Goal: Task Accomplishment & Management: Use online tool/utility

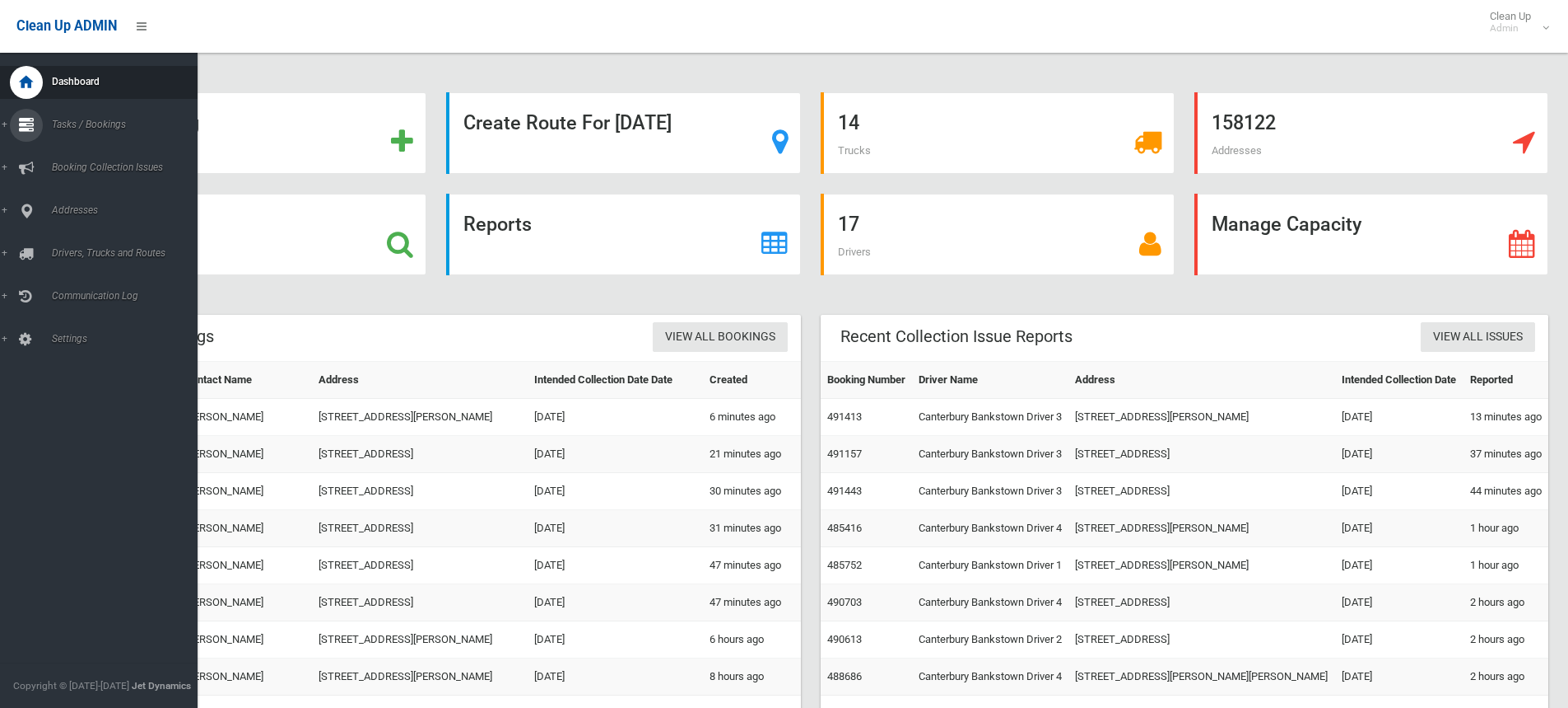
click at [5, 127] on link "Tasks / Bookings" at bounding box center [105, 125] width 210 height 33
click at [69, 241] on span "Search" at bounding box center [121, 245] width 149 height 12
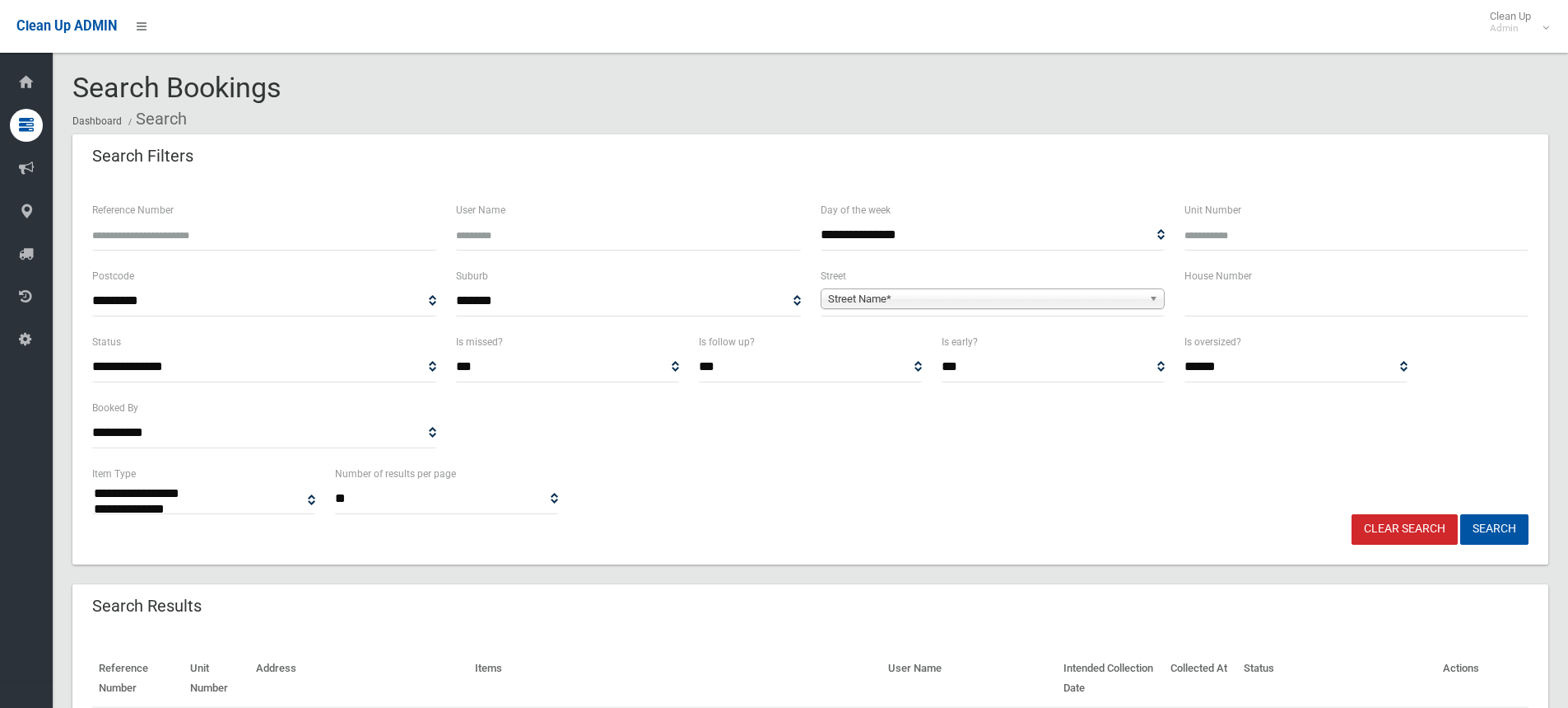
select select
click at [1227, 308] on input "text" at bounding box center [1357, 301] width 344 height 31
type input "**"
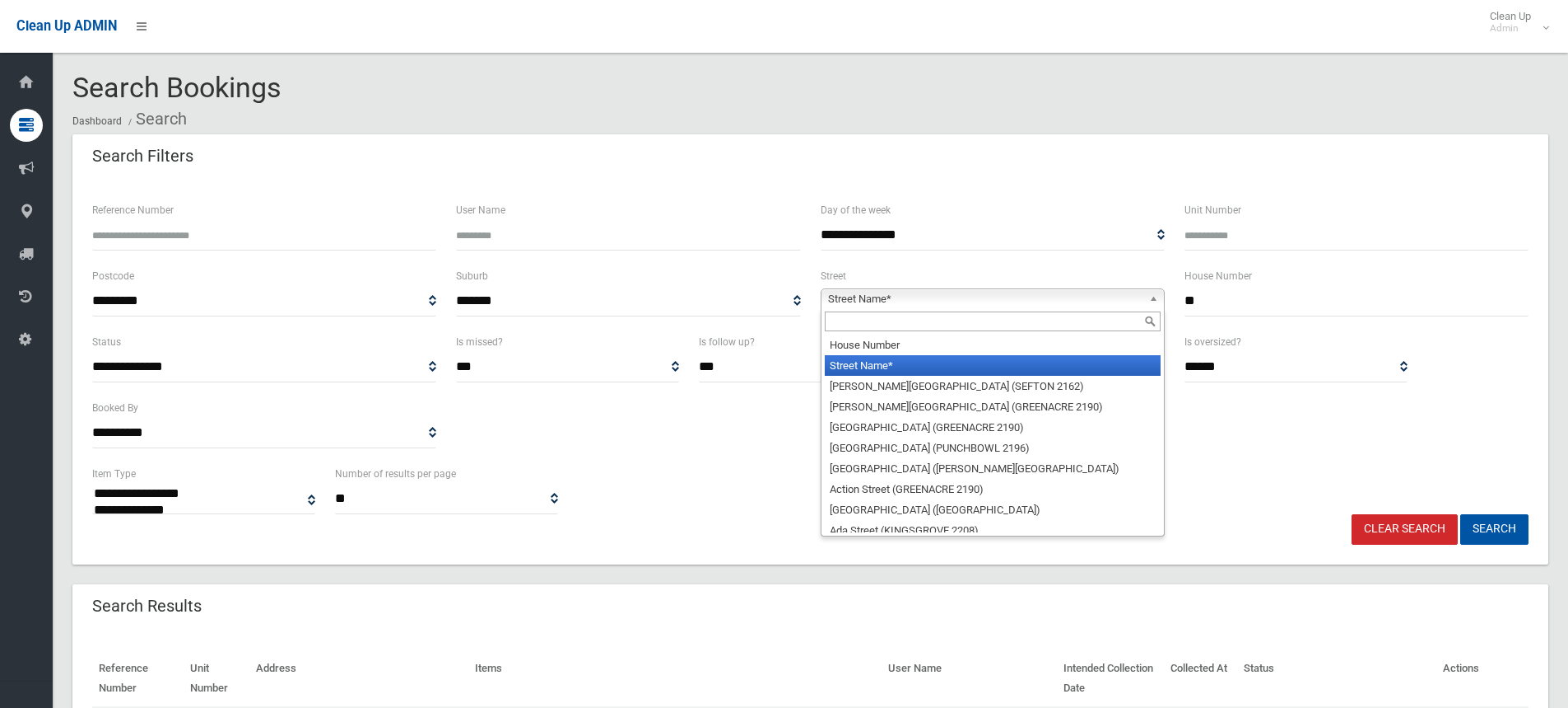
click at [875, 302] on span "Street Name*" at bounding box center [985, 299] width 315 height 20
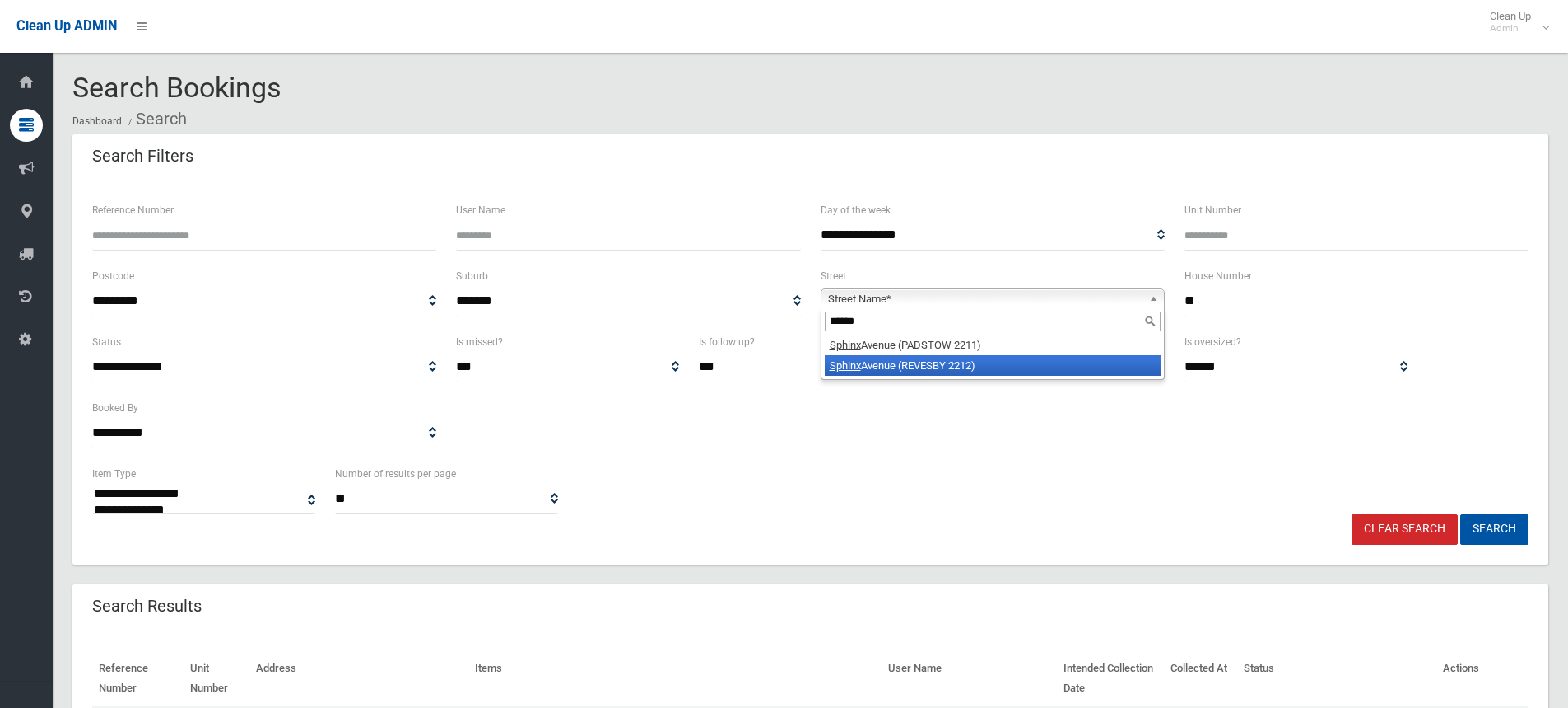
type input "******"
click at [935, 365] on li "[GEOGRAPHIC_DATA] (REVESBY 2212)" at bounding box center [993, 365] width 336 height 21
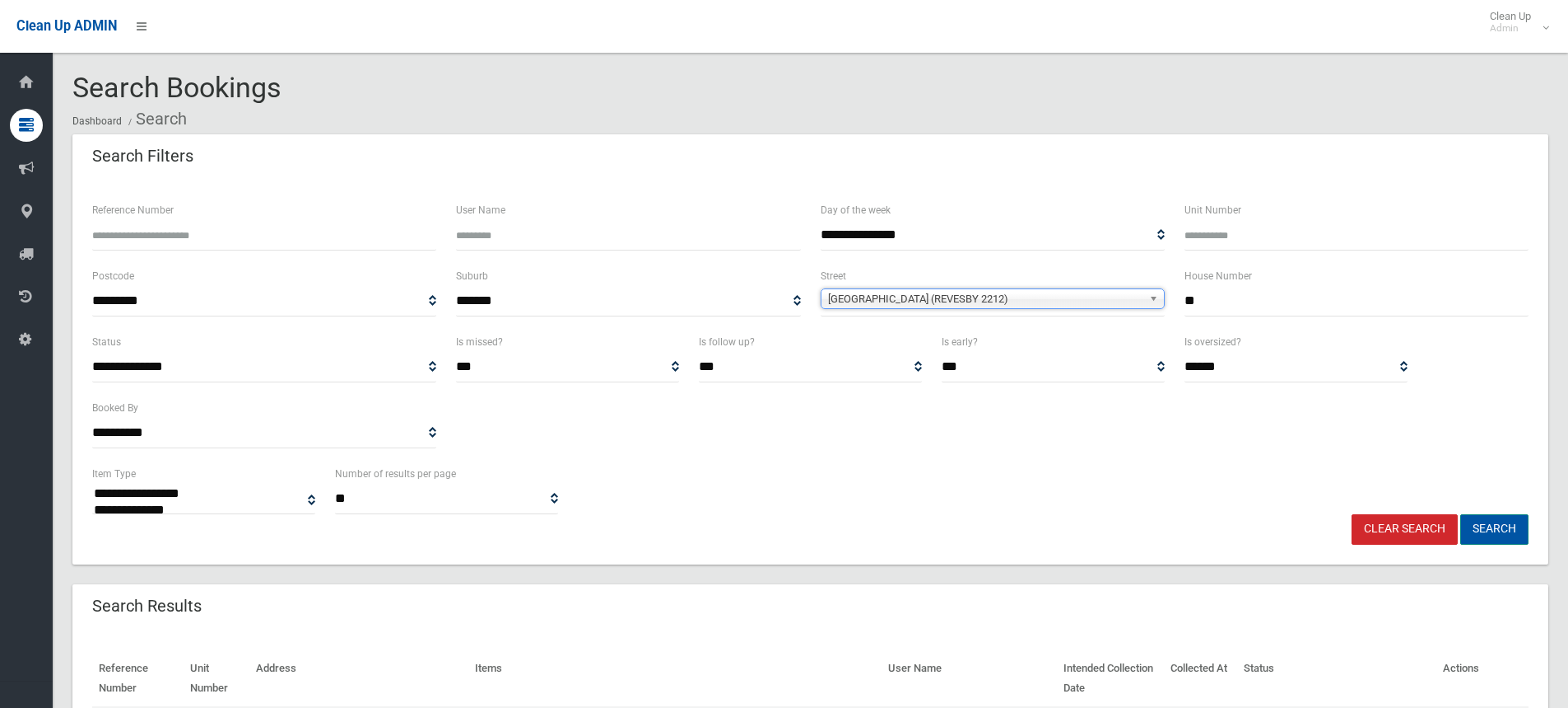
click at [1487, 532] on button "Search" at bounding box center [1495, 529] width 69 height 31
select select
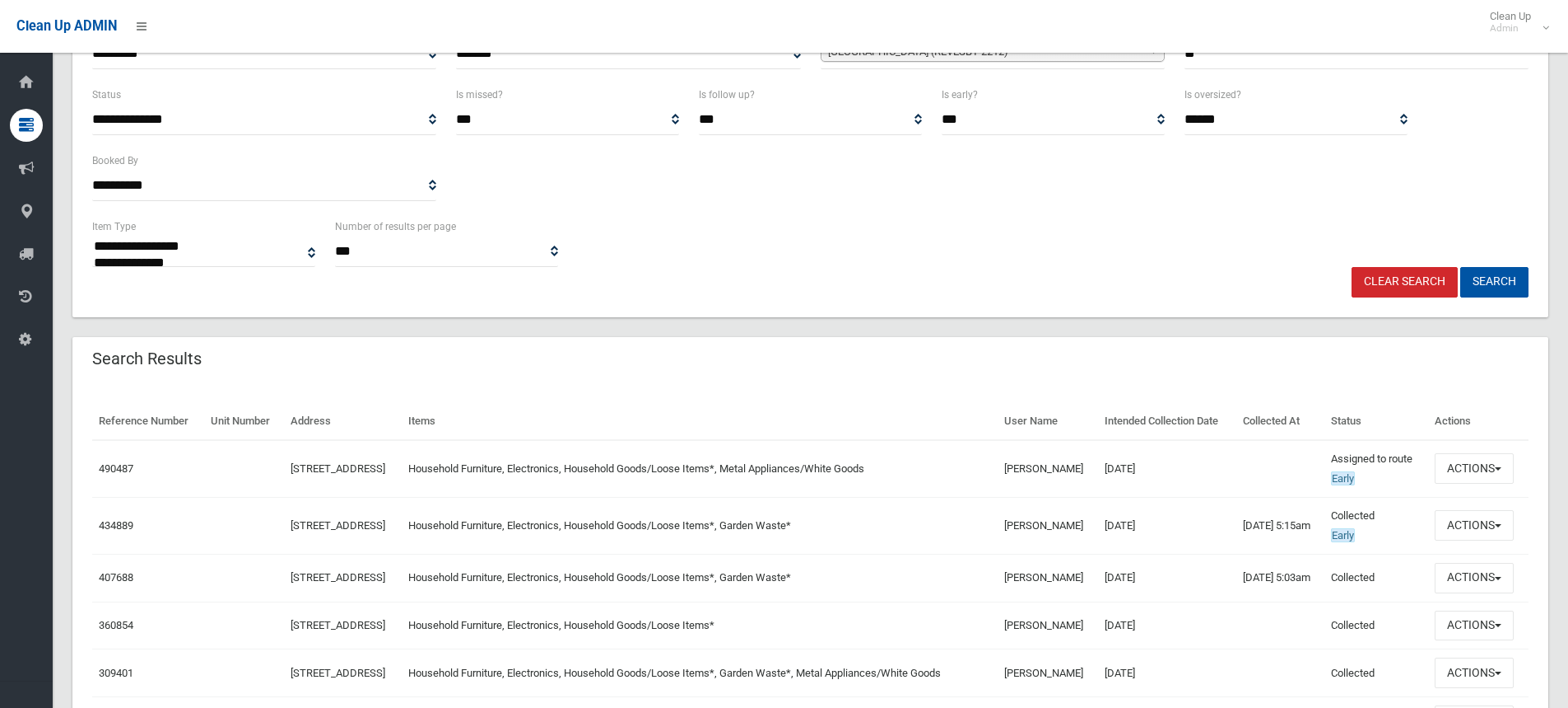
scroll to position [329, 0]
